Goal: Navigation & Orientation: Find specific page/section

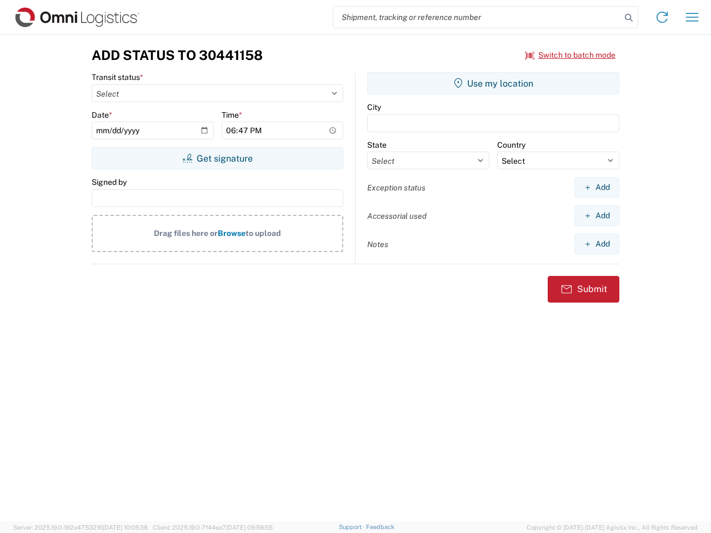
click at [477, 17] on input "search" at bounding box center [477, 17] width 288 height 21
click at [628, 18] on icon at bounding box center [629, 18] width 16 height 16
click at [662, 17] on icon at bounding box center [662, 17] width 18 height 18
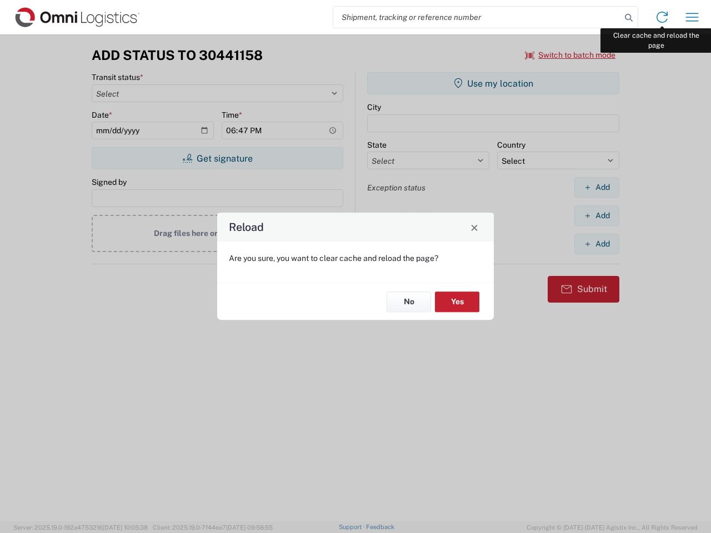
click at [692, 17] on div "Reload Are you sure, you want to clear cache and reload the page? No Yes" at bounding box center [355, 266] width 711 height 533
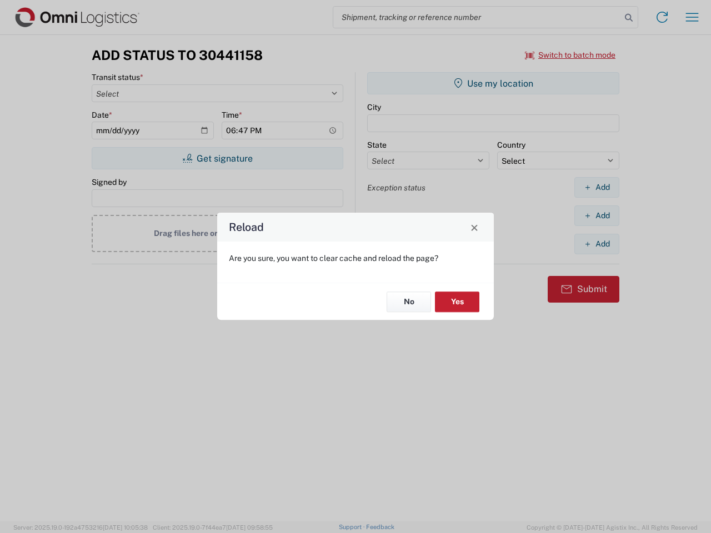
click at [570, 55] on div "Reload Are you sure, you want to clear cache and reload the page? No Yes" at bounding box center [355, 266] width 711 height 533
click at [217, 158] on div "Reload Are you sure, you want to clear cache and reload the page? No Yes" at bounding box center [355, 266] width 711 height 533
click at [493, 83] on div "Reload Are you sure, you want to clear cache and reload the page? No Yes" at bounding box center [355, 266] width 711 height 533
click at [596, 187] on div "Reload Are you sure, you want to clear cache and reload the page? No Yes" at bounding box center [355, 266] width 711 height 533
click at [596, 215] on div "Reload Are you sure, you want to clear cache and reload the page? No Yes" at bounding box center [355, 266] width 711 height 533
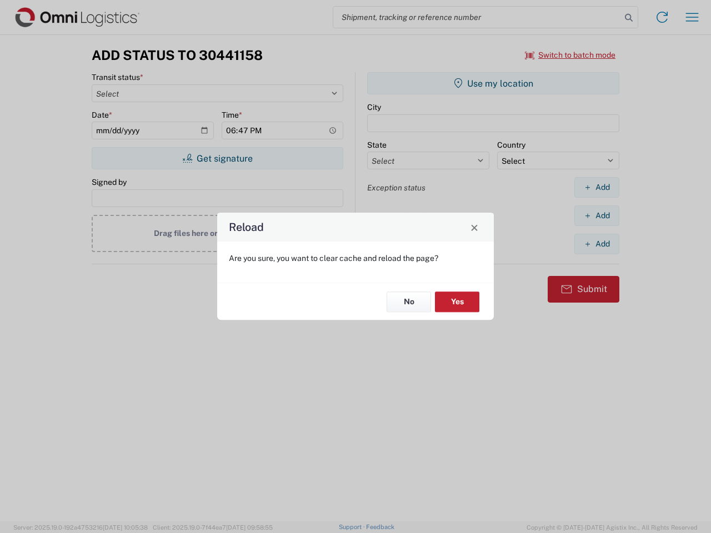
click at [596, 244] on div "Reload Are you sure, you want to clear cache and reload the page? No Yes" at bounding box center [355, 266] width 711 height 533
